Goal: Browse casually: Explore the website without a specific task or goal

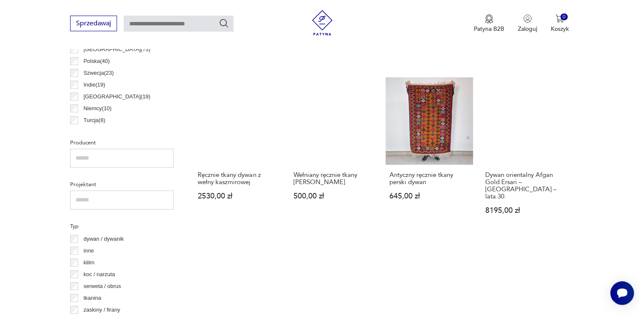
scroll to position [392, 0]
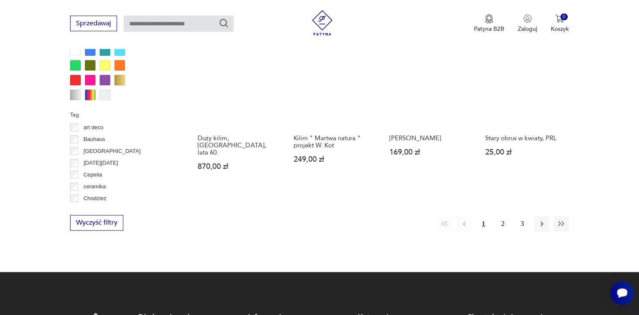
scroll to position [899, 0]
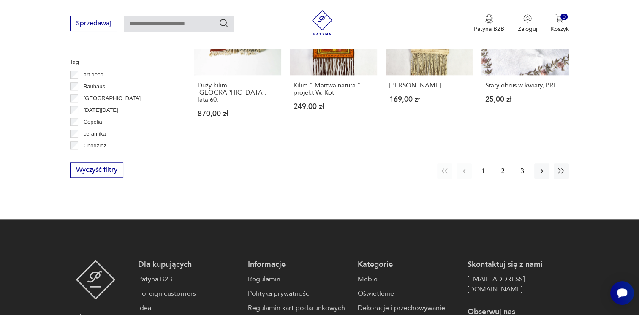
click at [502, 163] on button "2" at bounding box center [502, 170] width 15 height 15
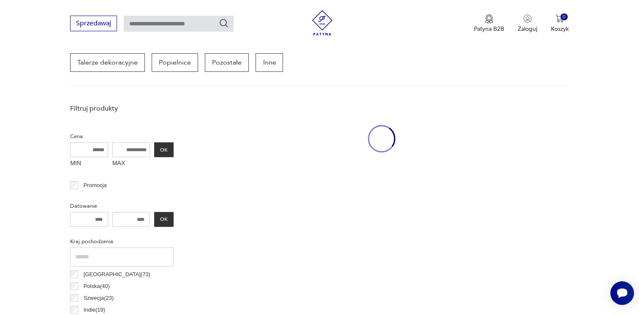
scroll to position [224, 0]
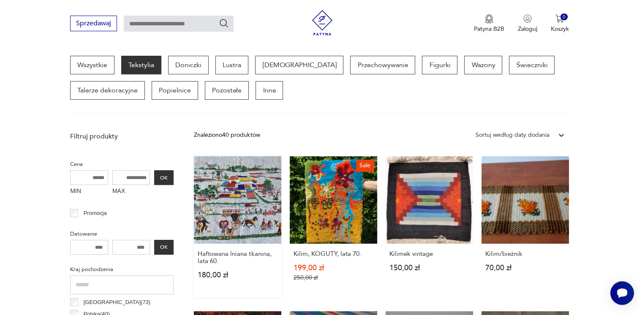
click at [243, 209] on link "Haftowana lniana tkanina, lata 60. 180,00 zł" at bounding box center [237, 226] width 87 height 141
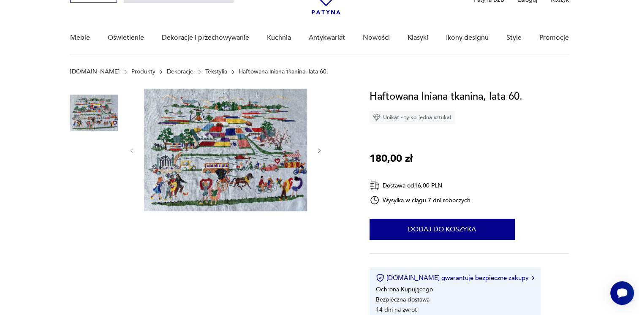
scroll to position [42, 0]
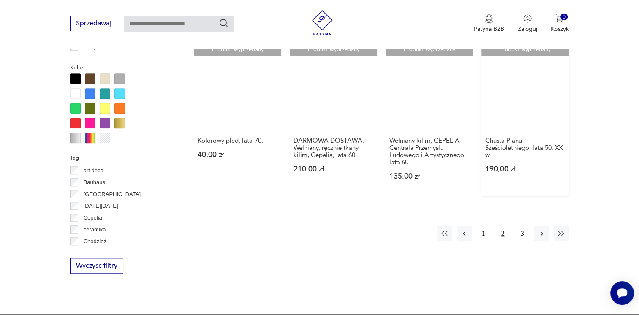
scroll to position [815, 0]
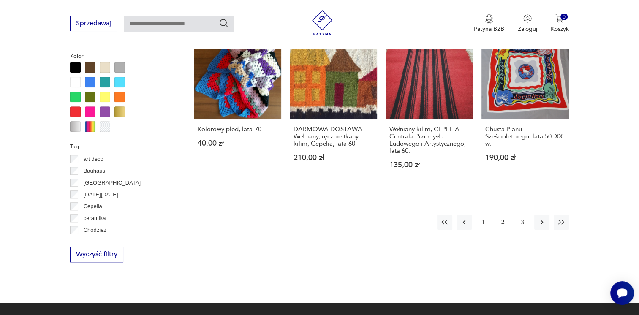
click at [523, 214] on button "3" at bounding box center [522, 221] width 15 height 15
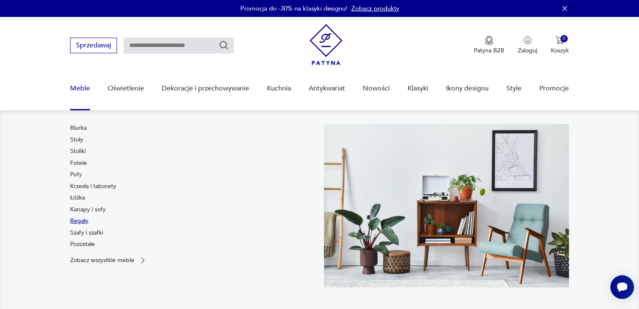
click at [78, 221] on link "Regały" at bounding box center [79, 221] width 18 height 8
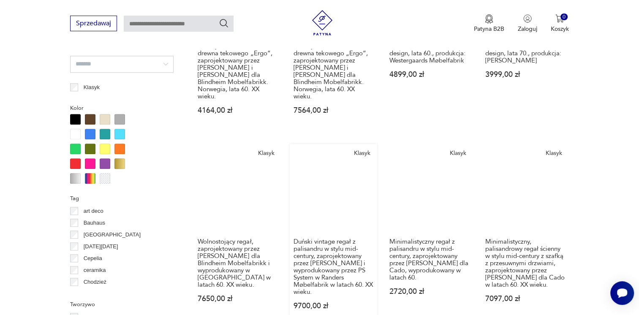
scroll to position [857, 0]
